Goal: Task Accomplishment & Management: Manage account settings

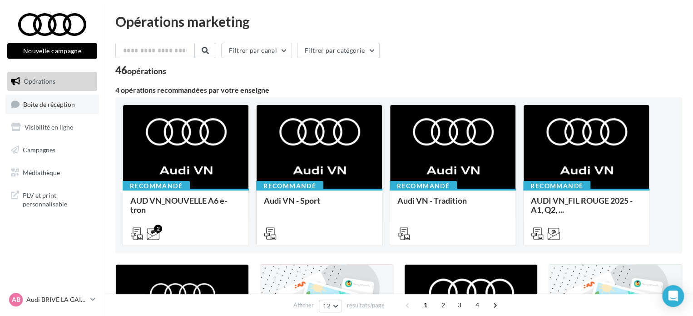
click at [69, 106] on span "Boîte de réception" at bounding box center [49, 104] width 52 height 8
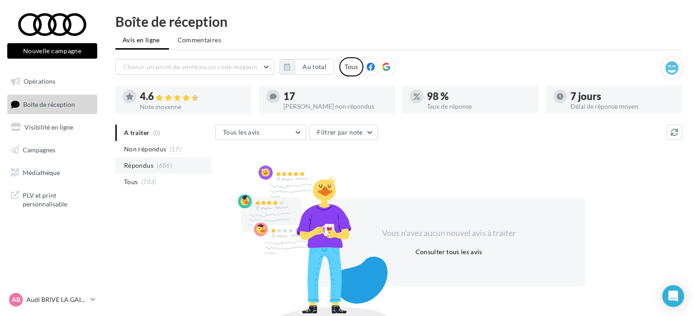
click at [149, 163] on span "Répondus" at bounding box center [139, 165] width 30 height 9
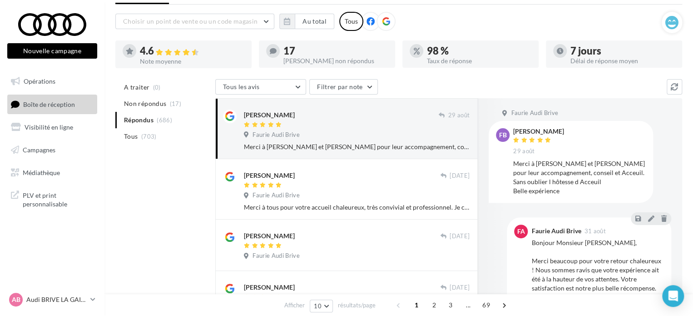
scroll to position [91, 0]
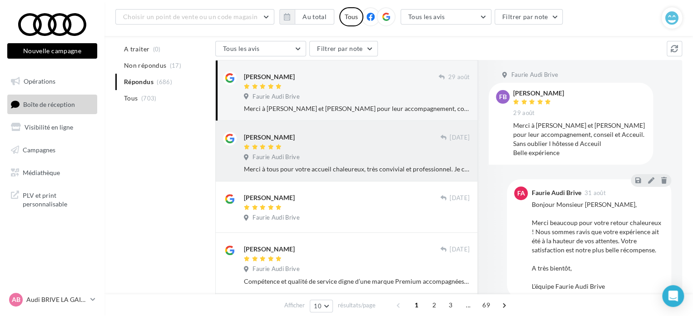
click at [404, 157] on div "Faurie Audi Brive" at bounding box center [357, 158] width 226 height 10
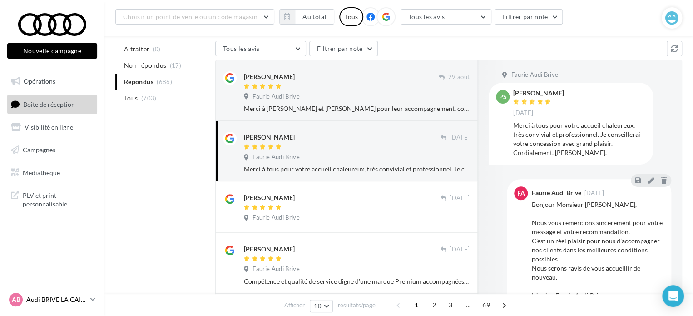
click at [89, 302] on link "AB Audi BRIVE LA GAILLARDE audi-briv-lab" at bounding box center [52, 299] width 90 height 17
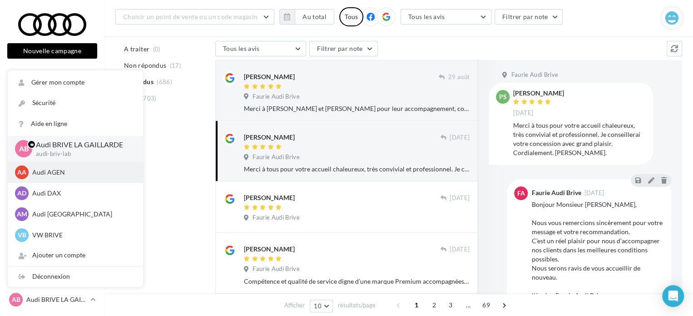
click at [91, 175] on p "Audi AGEN" at bounding box center [82, 172] width 100 height 9
